Goal: Check status: Check status

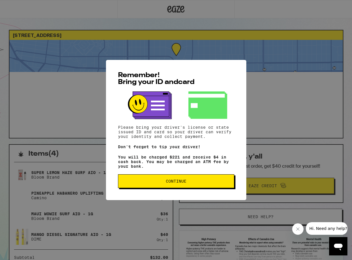
click at [188, 183] on span "Continue" at bounding box center [176, 181] width 106 height 4
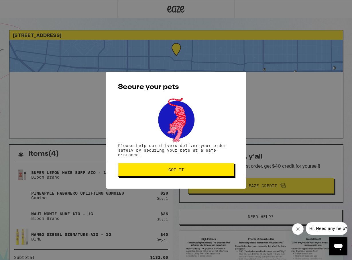
click at [182, 169] on span "Got it" at bounding box center [175, 169] width 15 height 4
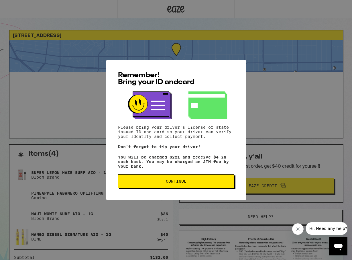
click at [155, 185] on button "Continue" at bounding box center [176, 181] width 116 height 14
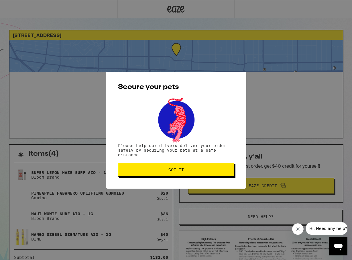
click at [153, 171] on span "Got it" at bounding box center [176, 169] width 106 height 4
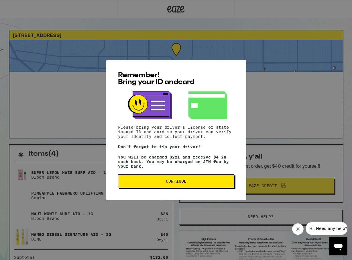
click at [171, 180] on span "Continue" at bounding box center [176, 181] width 21 height 4
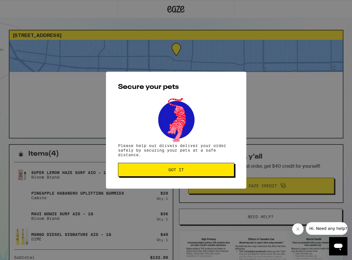
click at [170, 171] on span "Got it" at bounding box center [175, 169] width 15 height 4
